Goal: Transaction & Acquisition: Purchase product/service

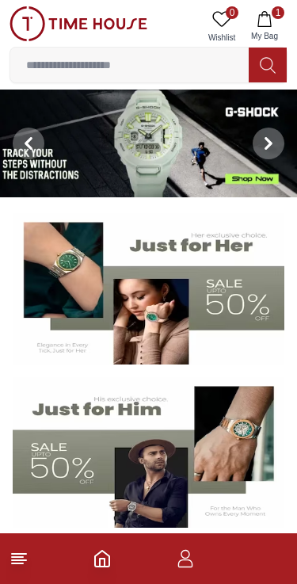
click at [262, 24] on icon "button" at bounding box center [265, 19] width 16 height 16
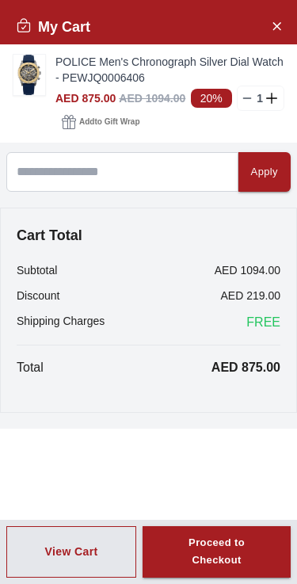
click at [1, 211] on div "Cart Total Subtotal AED 1094.00 Discount AED 219.00 Shipping Charges FREE Total…" at bounding box center [148, 310] width 297 height 205
click at [283, 28] on button "Close Account" at bounding box center [276, 25] width 25 height 25
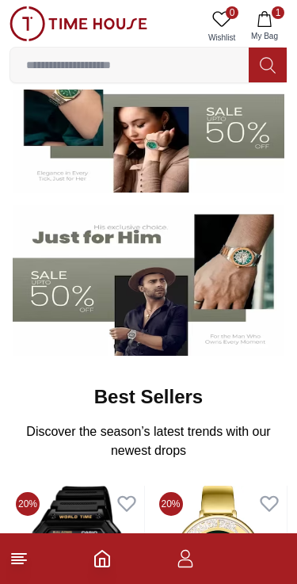
scroll to position [173, 0]
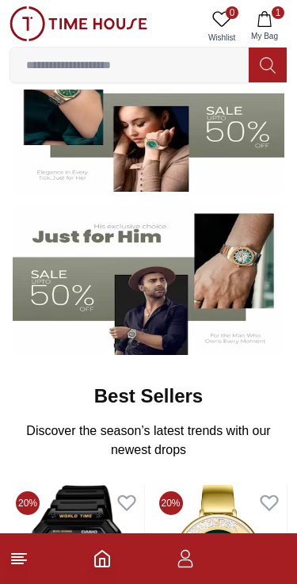
click at [110, 253] on img at bounding box center [149, 280] width 272 height 151
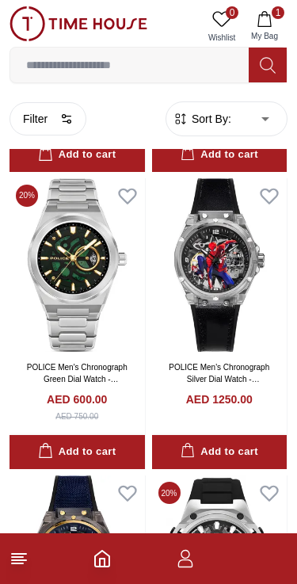
scroll to position [2077, 0]
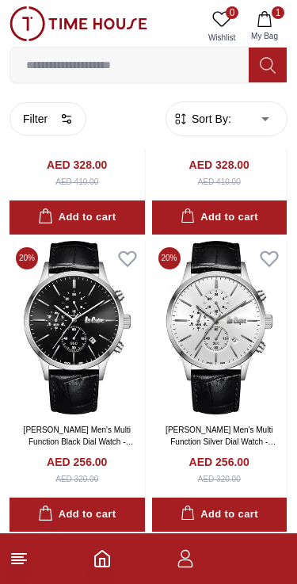
scroll to position [6793, 0]
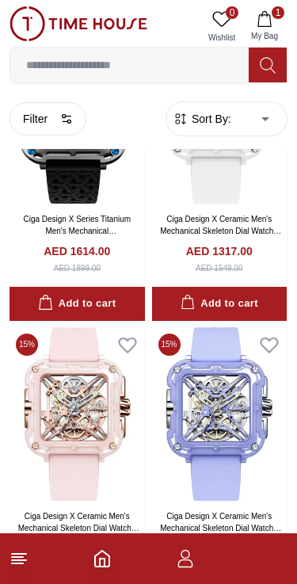
scroll to position [10834, 0]
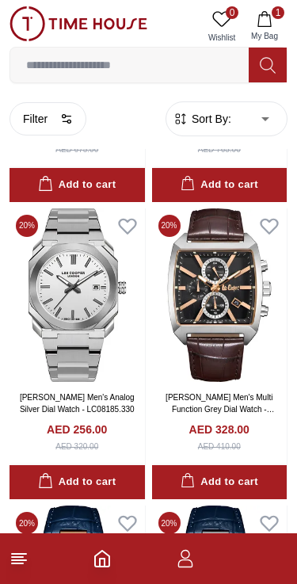
scroll to position [13927, 0]
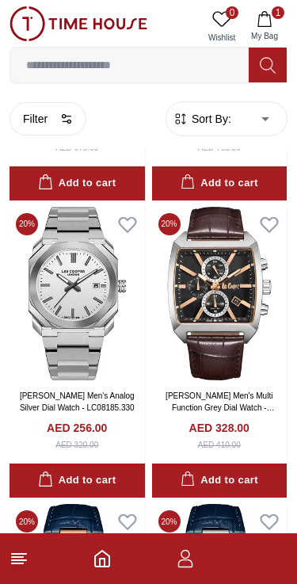
click at [55, 330] on img at bounding box center [78, 294] width 136 height 174
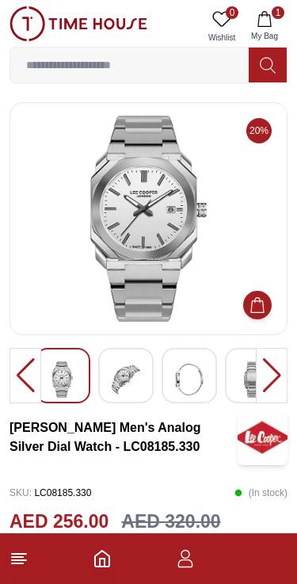
click at [137, 369] on img at bounding box center [126, 379] width 29 height 36
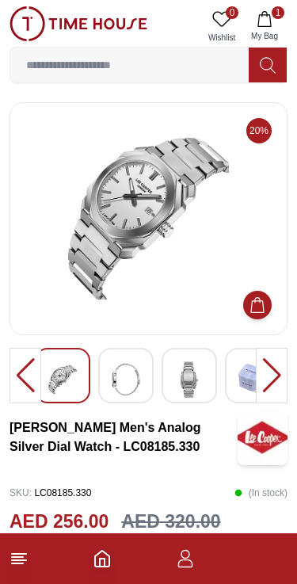
click at [178, 386] on img at bounding box center [189, 379] width 29 height 36
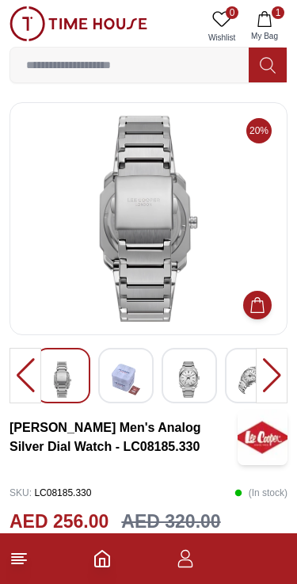
click at [135, 386] on img at bounding box center [126, 379] width 29 height 36
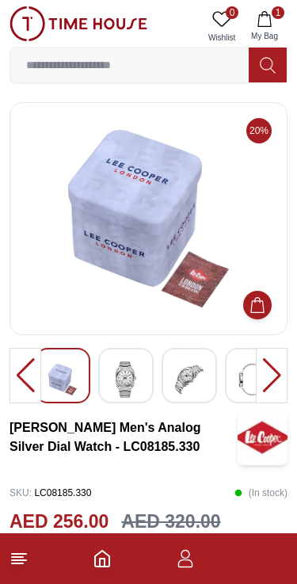
click at [134, 373] on img at bounding box center [126, 379] width 29 height 36
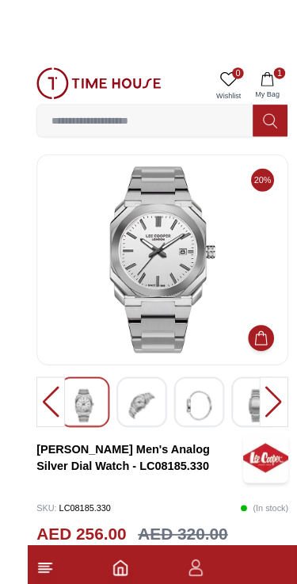
scroll to position [6, 0]
